Goal: Information Seeking & Learning: Compare options

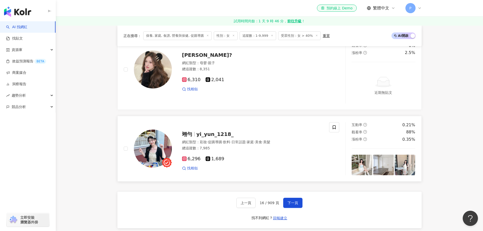
scroll to position [953, 0]
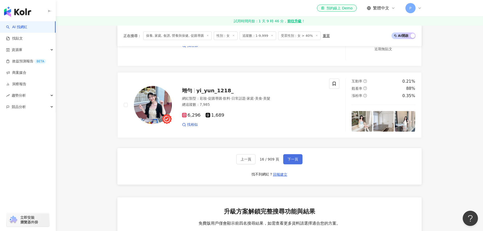
drag, startPoint x: 288, startPoint y: 163, endPoint x: 287, endPoint y: 159, distance: 4.3
click at [288, 161] on span "下一頁" at bounding box center [293, 159] width 11 height 4
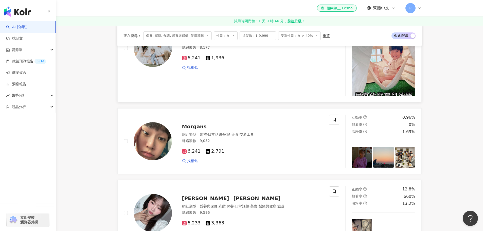
scroll to position [939, 0]
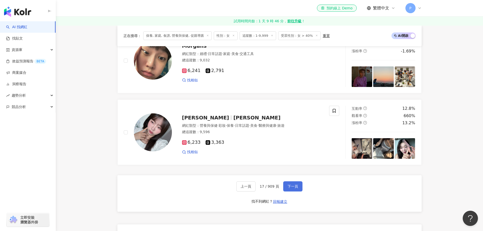
click at [292, 189] on span "下一頁" at bounding box center [293, 187] width 11 height 4
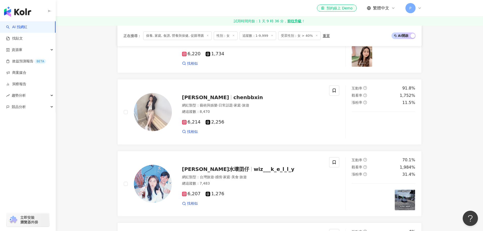
scroll to position [911, 0]
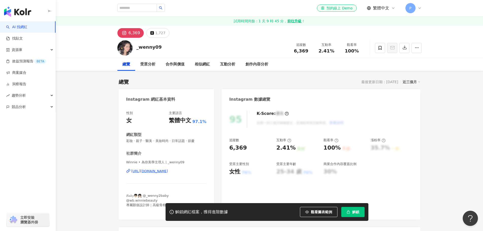
click at [168, 172] on div "https://www.instagram.com/_wenny09/" at bounding box center [149, 171] width 37 height 5
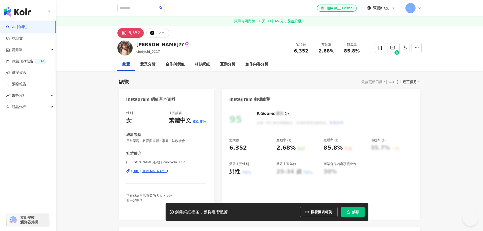
click at [168, 170] on div "https://www.instagram.com/cindychi_117/" at bounding box center [149, 171] width 37 height 5
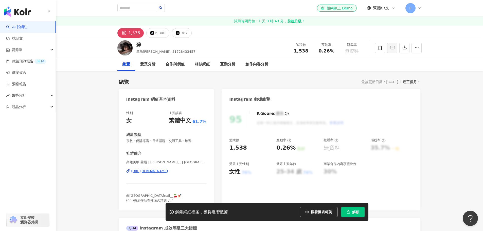
click at [168, 171] on div "https://www.instagram.com/kina.0511_/" at bounding box center [149, 171] width 37 height 5
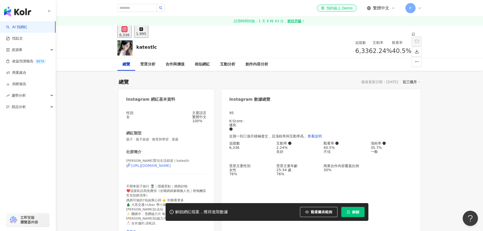
drag, startPoint x: 142, startPoint y: 171, endPoint x: 148, endPoint y: 170, distance: 6.1
click at [142, 168] on div "https://www.instagram.com/katestlc/" at bounding box center [151, 166] width 40 height 4
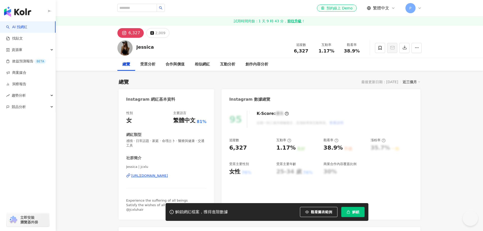
drag, startPoint x: 153, startPoint y: 176, endPoint x: 154, endPoint y: 167, distance: 8.9
click at [153, 176] on div "[URL][DOMAIN_NAME]" at bounding box center [149, 176] width 37 height 5
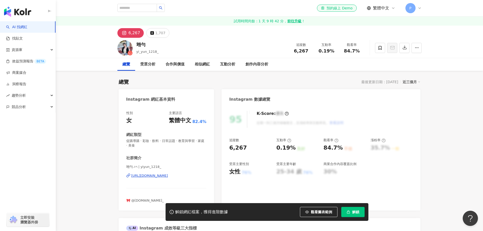
click at [168, 175] on div "https://www.instagram.com/yiyun_1218_/" at bounding box center [149, 176] width 37 height 5
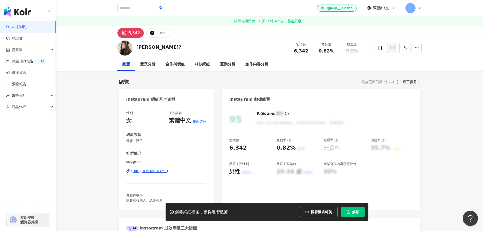
click at [168, 170] on div "[URL][DOMAIN_NAME]" at bounding box center [149, 171] width 37 height 5
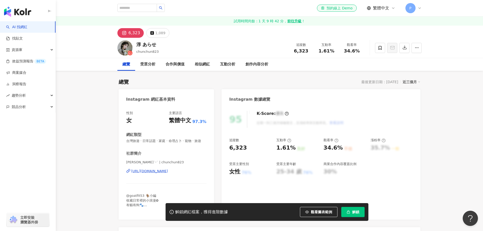
click at [168, 174] on div "https://www.instagram.com/chunchun823/" at bounding box center [149, 171] width 37 height 5
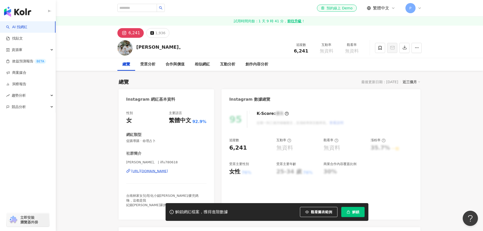
click at [162, 172] on div "https://www.instagram.com/ilfu780618/" at bounding box center [149, 171] width 37 height 5
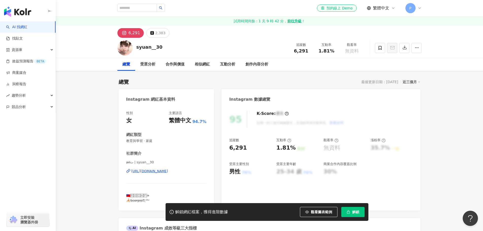
click at [166, 172] on div "[URL][DOMAIN_NAME]" at bounding box center [149, 171] width 37 height 5
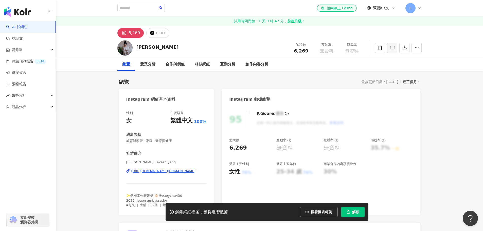
click at [171, 171] on div "https://www.instagram.com/evesh.yang/" at bounding box center [163, 171] width 64 height 5
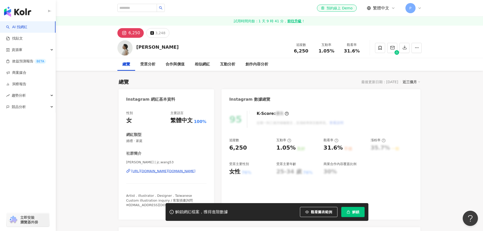
click at [163, 172] on div "[URL][DOMAIN_NAME][DOMAIN_NAME]" at bounding box center [163, 171] width 64 height 5
click at [168, 172] on div "[URL][DOMAIN_NAME]" at bounding box center [149, 171] width 37 height 5
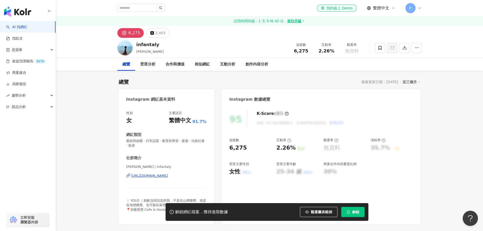
click at [168, 174] on div "[URL][DOMAIN_NAME]" at bounding box center [149, 176] width 37 height 5
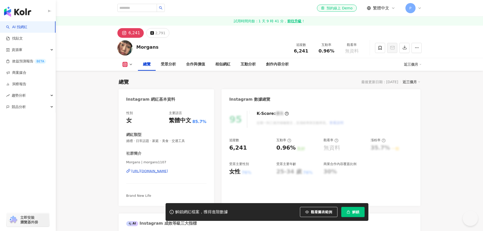
click at [168, 170] on div "[URL][DOMAIN_NAME]" at bounding box center [149, 171] width 37 height 5
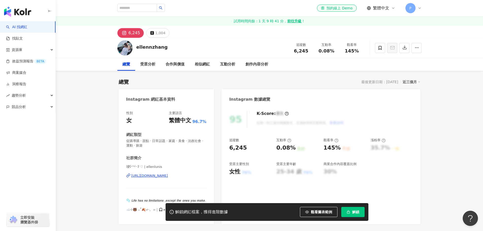
click at [165, 176] on div "[URL][DOMAIN_NAME]" at bounding box center [149, 176] width 37 height 5
